Goal: Navigation & Orientation: Go to known website

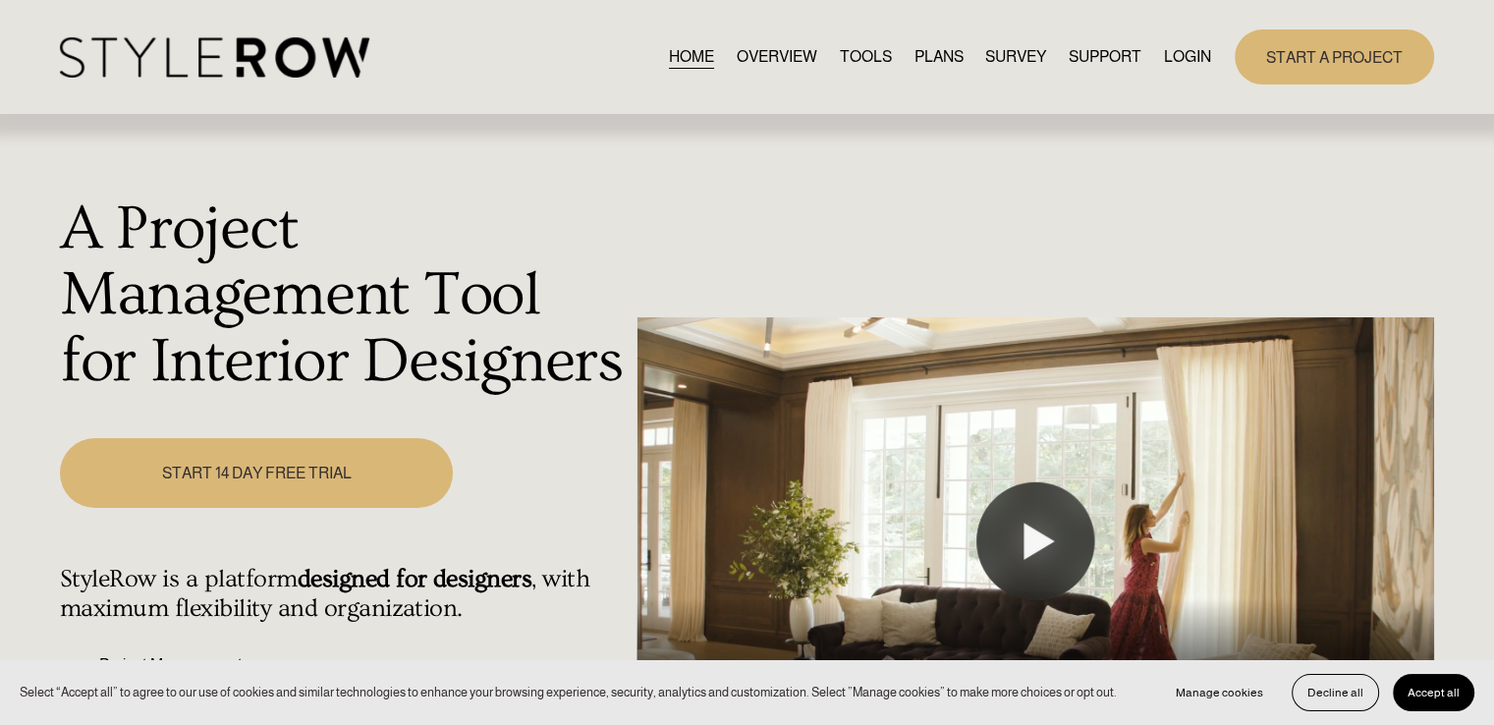
click at [1179, 55] on link "LOGIN" at bounding box center [1187, 56] width 47 height 27
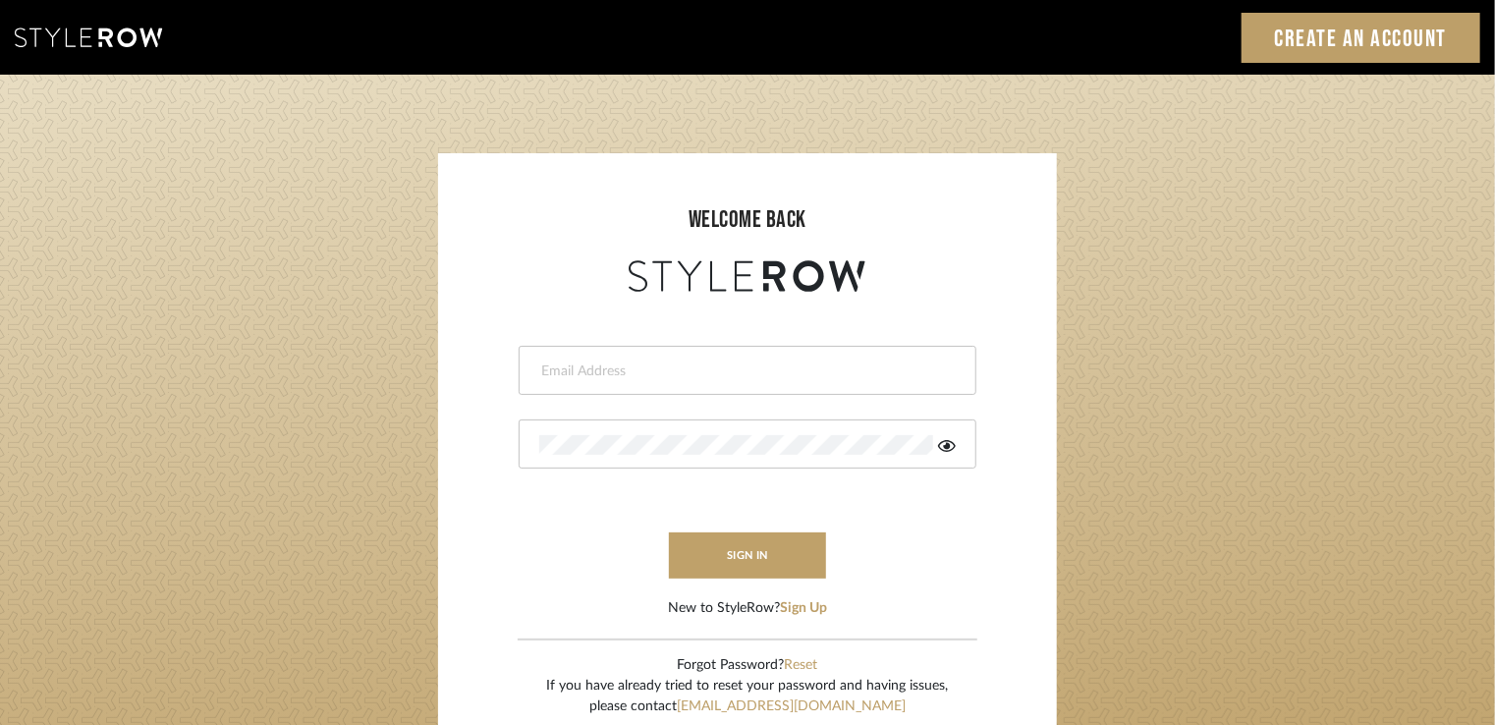
type input "stacie@artisticodesign.net"
click at [956, 437] on div at bounding box center [748, 443] width 458 height 49
click at [947, 444] on icon at bounding box center [947, 446] width 18 height 12
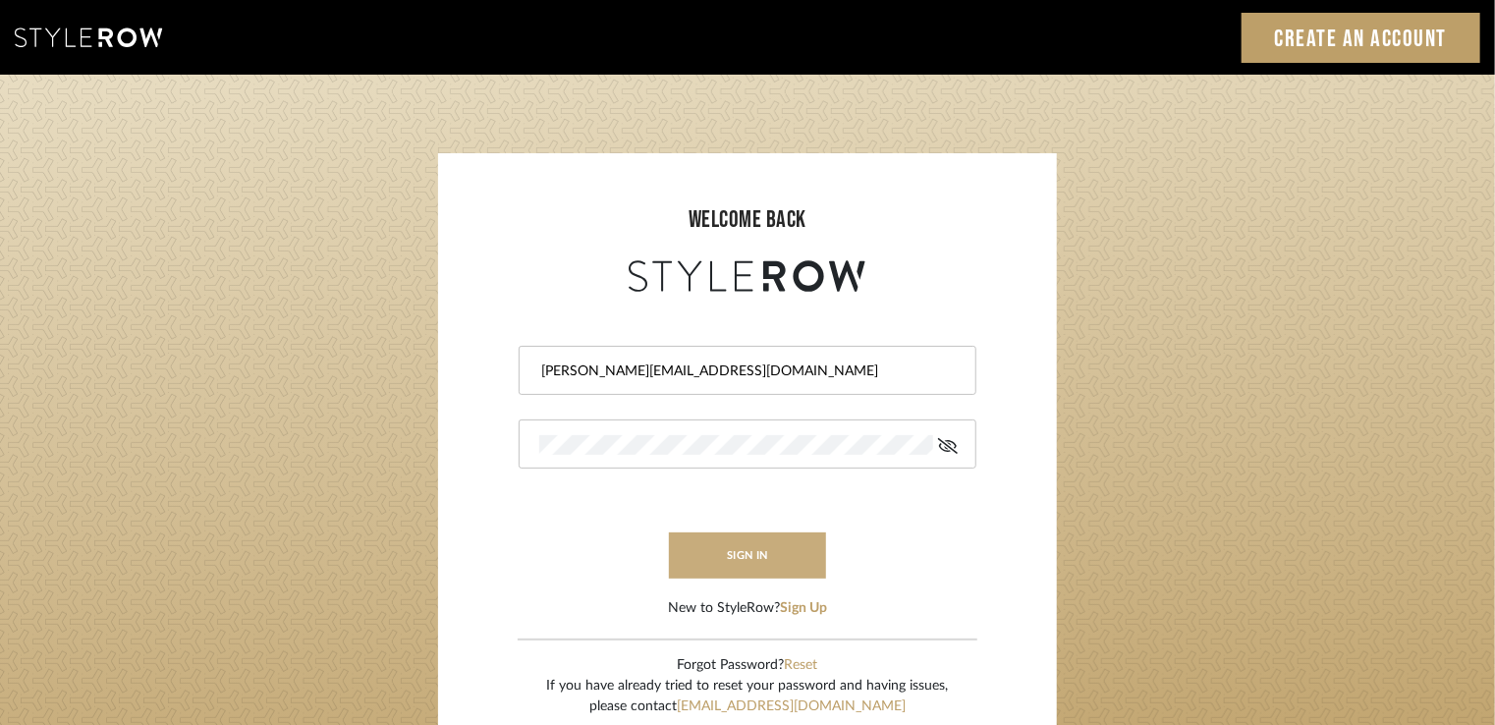
click at [769, 551] on button "sign in" at bounding box center [747, 555] width 157 height 46
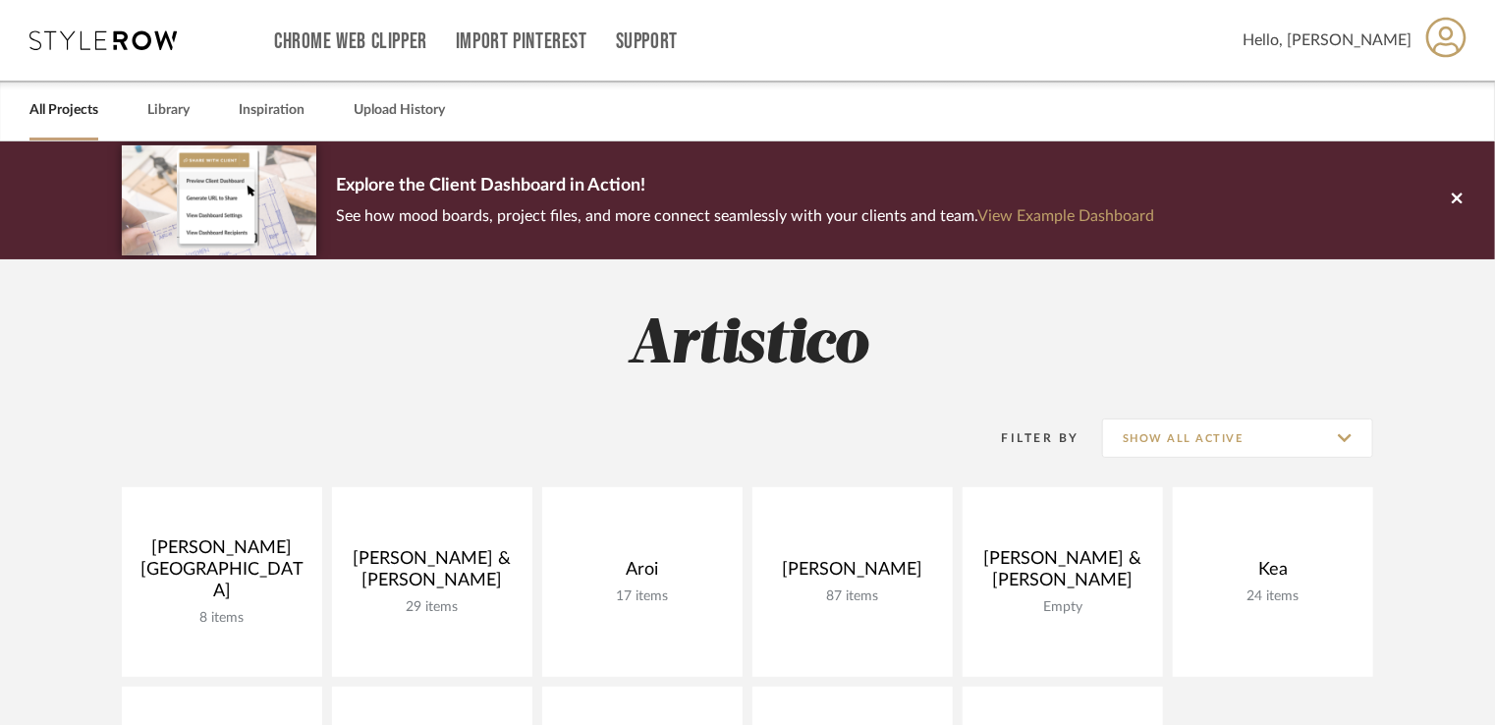
click at [1408, 36] on span "Hello, [PERSON_NAME]" at bounding box center [1327, 40] width 169 height 24
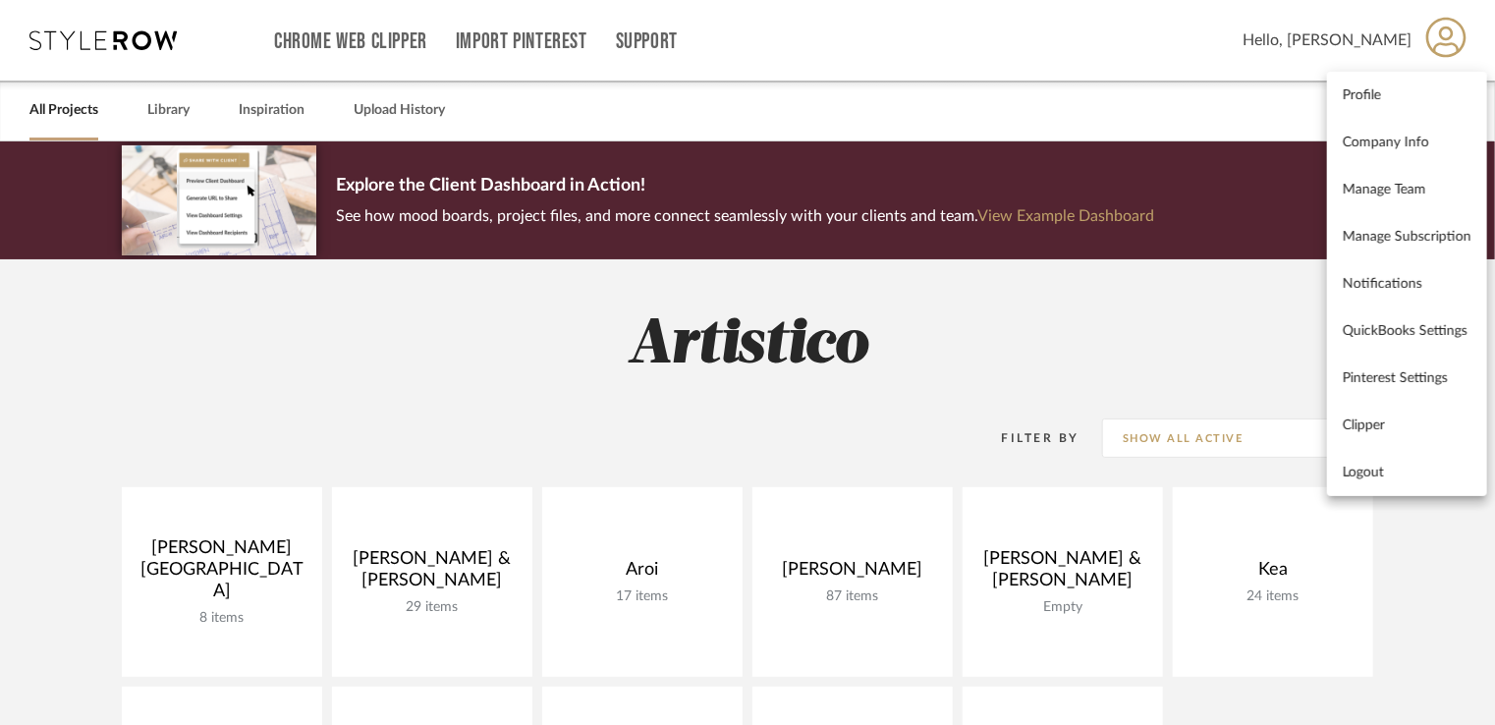
click at [1408, 36] on div at bounding box center [747, 362] width 1495 height 725
